Goal: Task Accomplishment & Management: Use online tool/utility

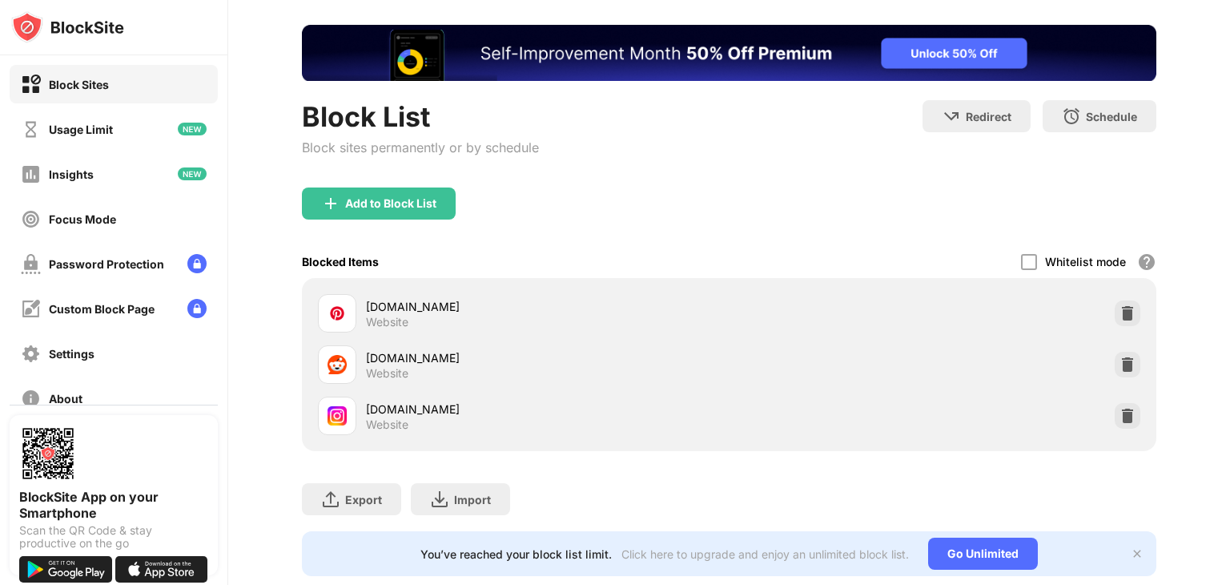
scroll to position [76, 0]
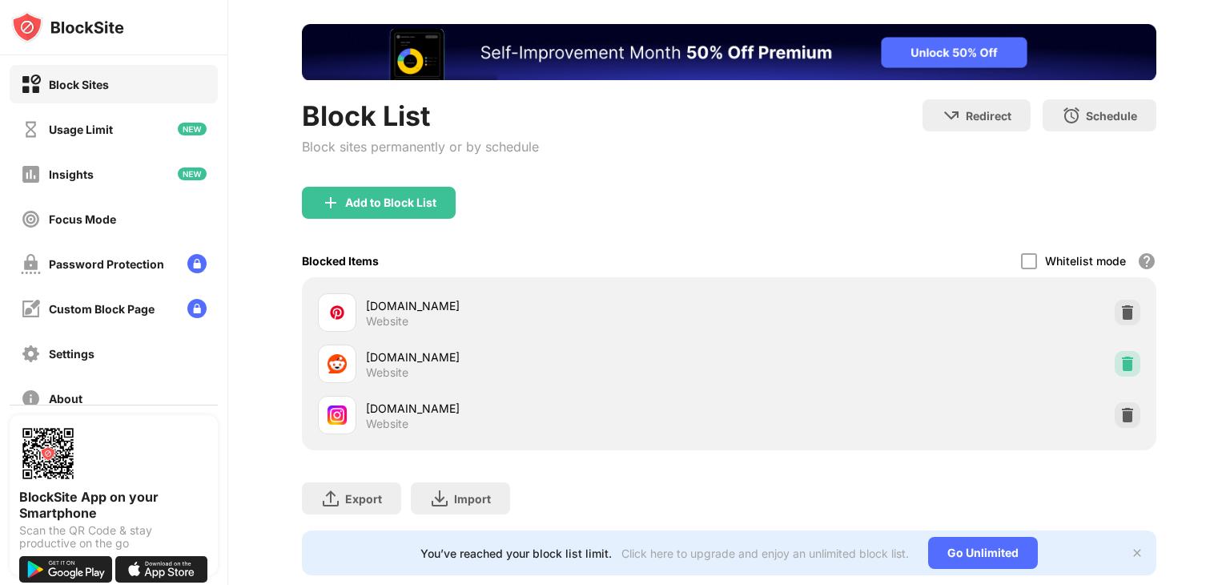
click at [1119, 361] on img at bounding box center [1127, 364] width 16 height 16
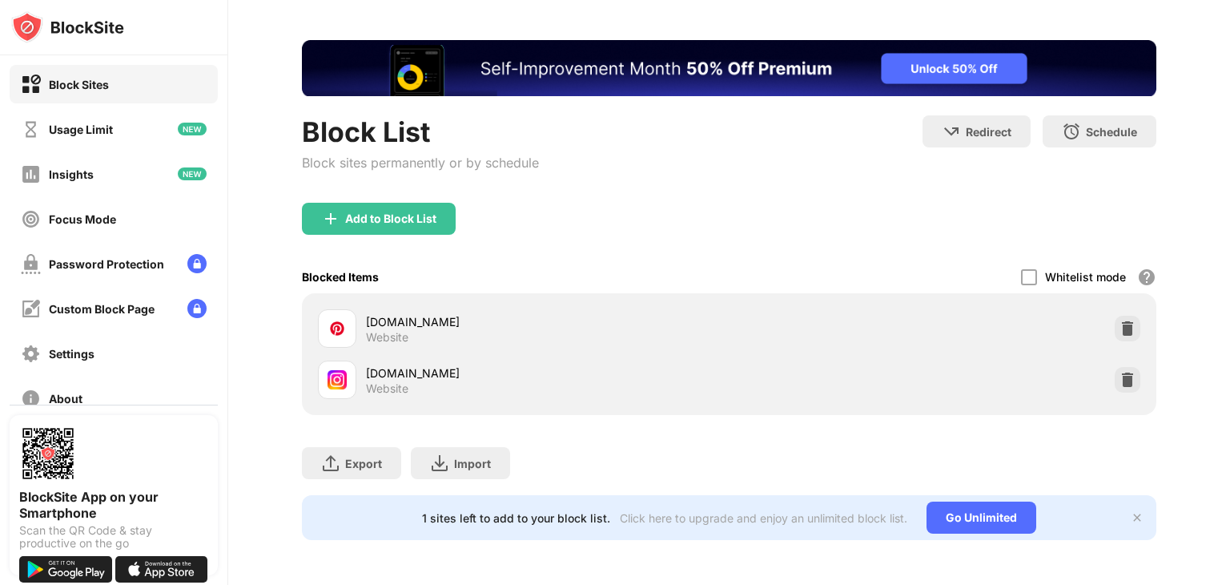
scroll to position [0, 0]
click at [405, 219] on div "Add to Block List" at bounding box center [379, 219] width 154 height 32
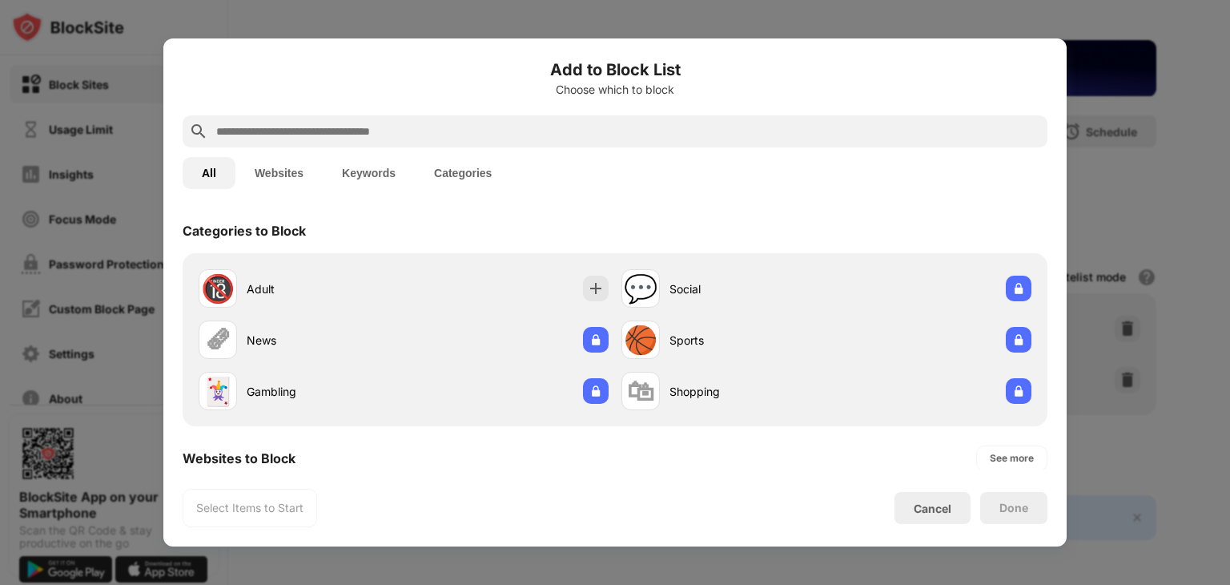
click at [534, 84] on div "Choose which to block" at bounding box center [615, 89] width 865 height 13
click at [494, 134] on input "text" at bounding box center [628, 131] width 826 height 19
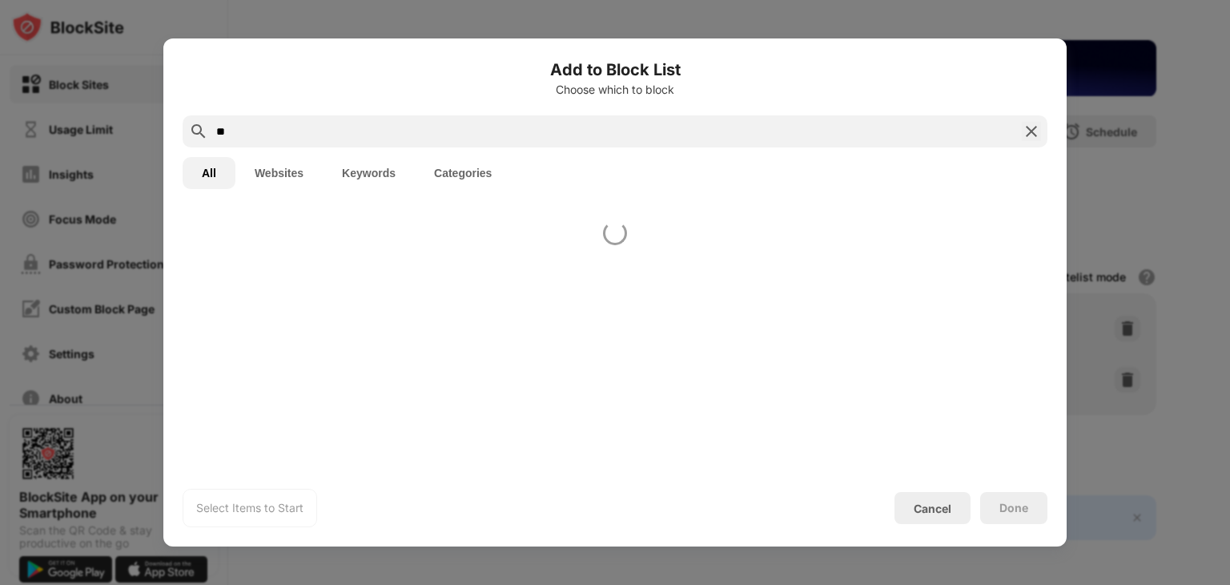
type input "*"
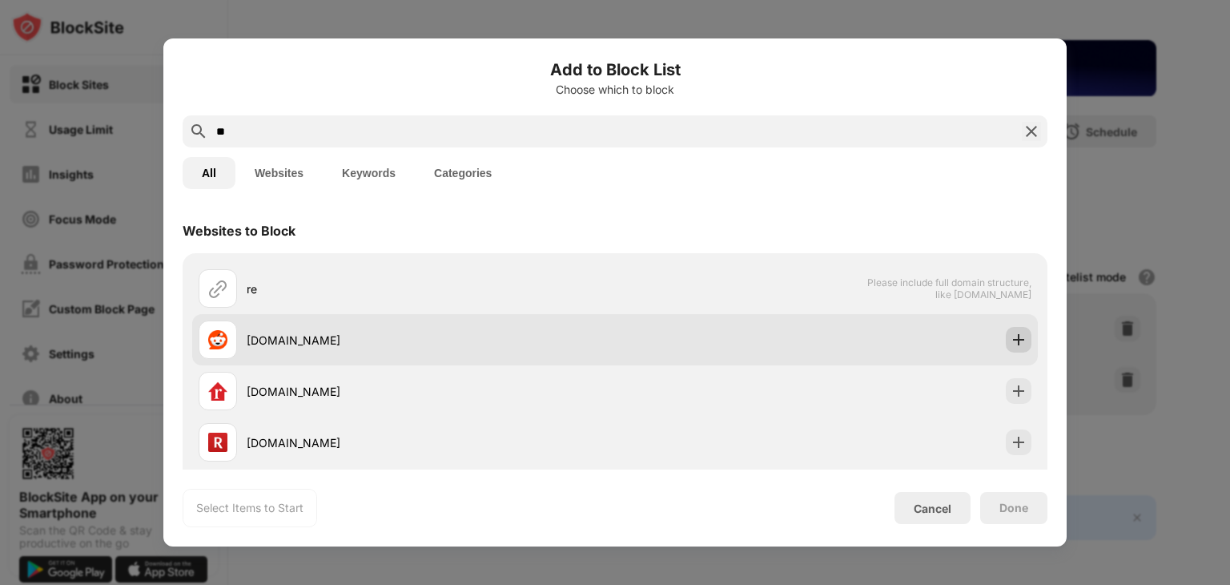
type input "**"
click at [1011, 332] on img at bounding box center [1019, 340] width 16 height 16
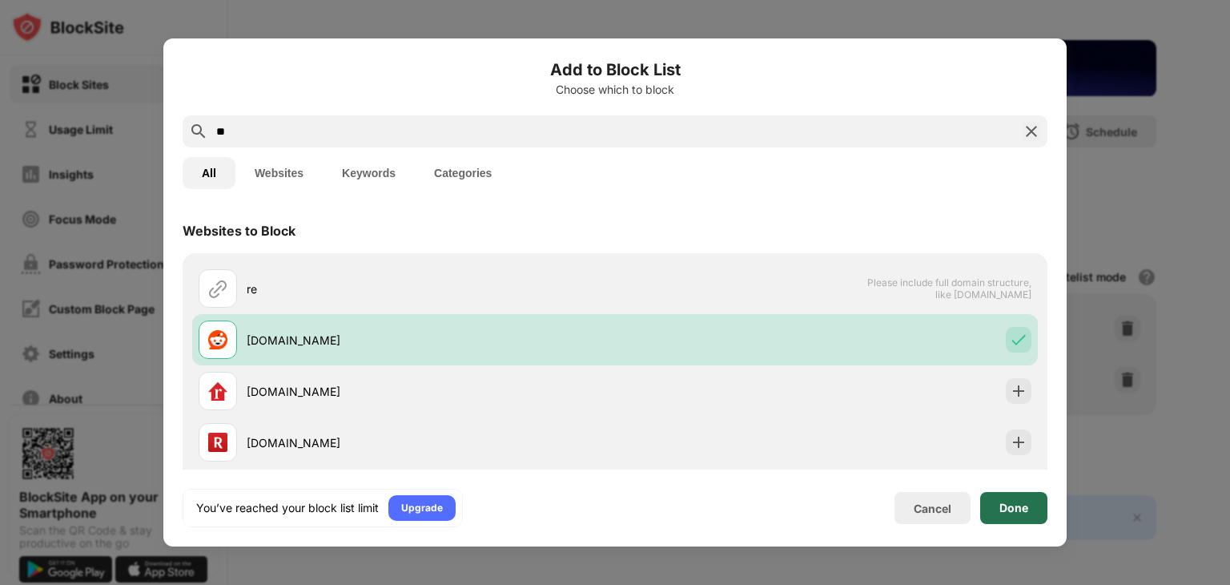
click at [1012, 504] on div "Done" at bounding box center [1013, 507] width 29 height 13
